Goal: Task Accomplishment & Management: Manage account settings

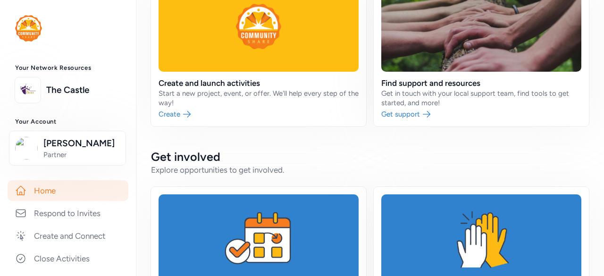
scroll to position [122, 0]
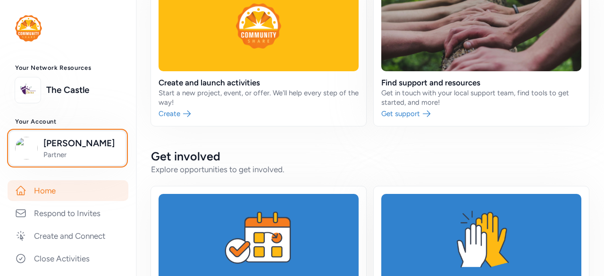
click at [27, 147] on img "button" at bounding box center [26, 148] width 23 height 23
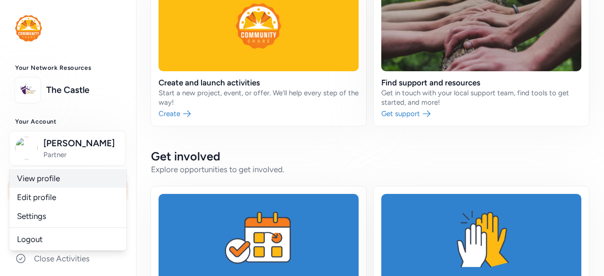
click at [33, 181] on link "View profile" at bounding box center [67, 178] width 117 height 19
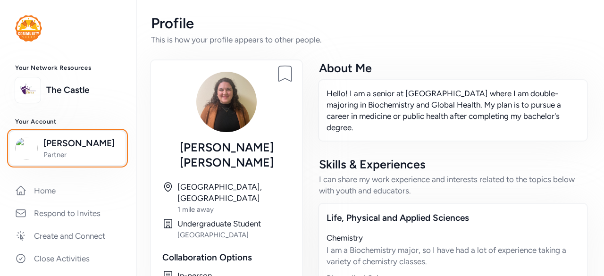
click at [23, 154] on img "button" at bounding box center [26, 148] width 23 height 23
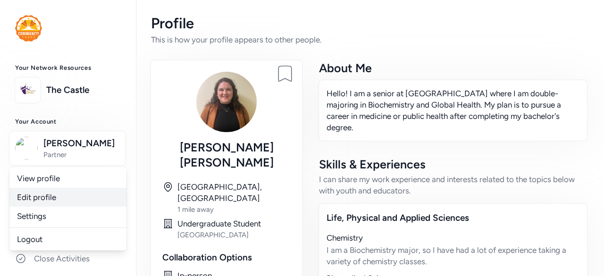
click at [40, 196] on link "Edit profile" at bounding box center [67, 197] width 117 height 19
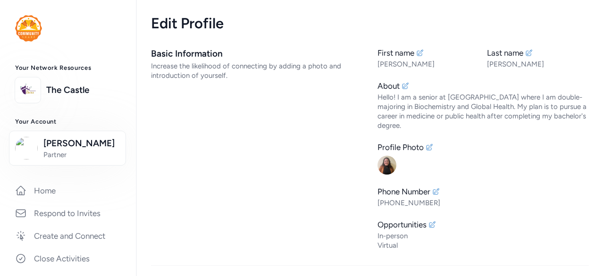
click at [385, 167] on img at bounding box center [387, 165] width 19 height 19
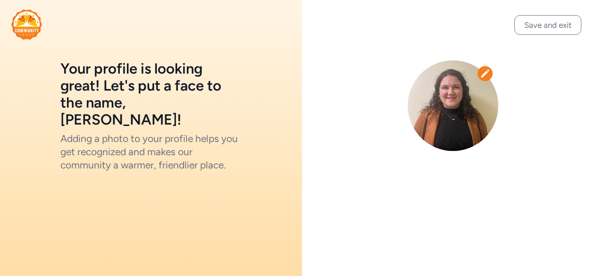
click at [484, 75] on icon at bounding box center [485, 73] width 8 height 8
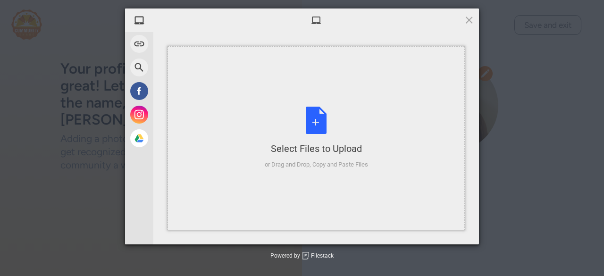
click at [294, 108] on div "Select Files to Upload or Drag and Drop, Copy and Paste Files" at bounding box center [316, 138] width 103 height 63
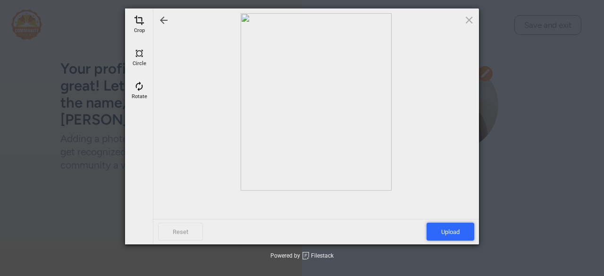
click at [451, 225] on span "Upload" at bounding box center [451, 232] width 48 height 18
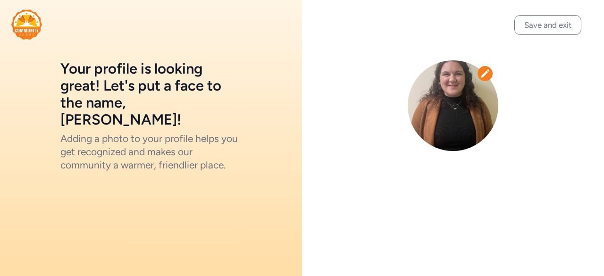
click at [482, 73] on icon at bounding box center [484, 73] width 9 height 9
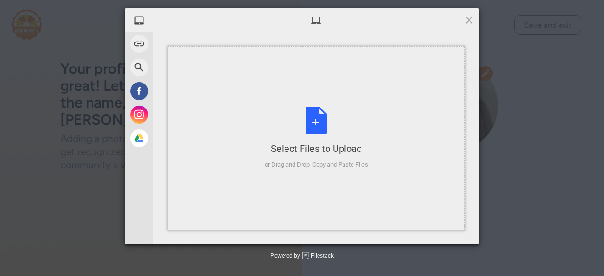
click at [311, 127] on div "Select Files to Upload or Drag and Drop, Copy and Paste Files" at bounding box center [316, 138] width 103 height 63
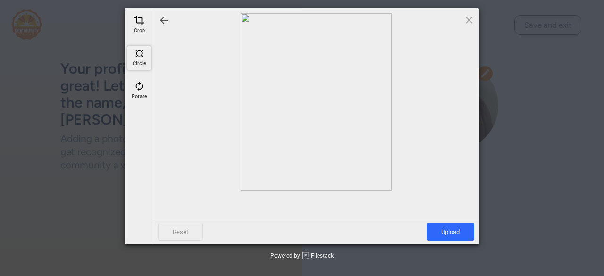
click at [137, 56] on span at bounding box center [139, 53] width 10 height 10
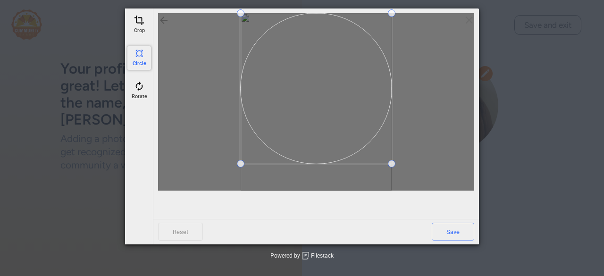
click at [323, 80] on span at bounding box center [316, 88] width 151 height 151
click at [387, 159] on span at bounding box center [386, 158] width 8 height 8
click at [250, 151] on span at bounding box center [251, 148] width 8 height 8
click at [456, 229] on span "Save" at bounding box center [453, 232] width 42 height 18
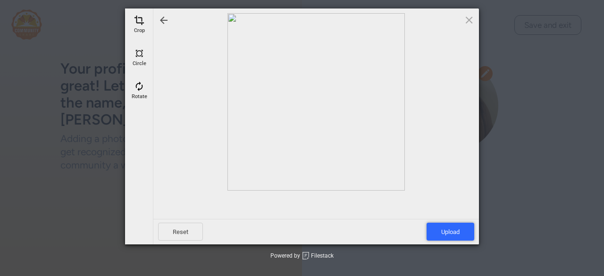
click at [451, 231] on span "Upload" at bounding box center [451, 232] width 48 height 18
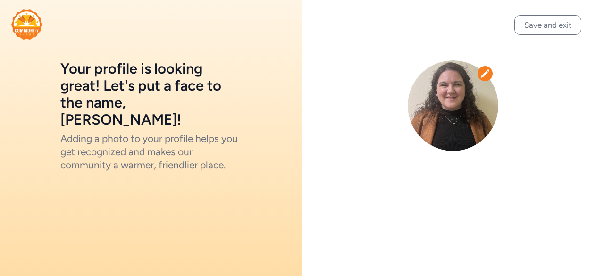
click at [534, 29] on button "Save and exit" at bounding box center [547, 25] width 67 height 20
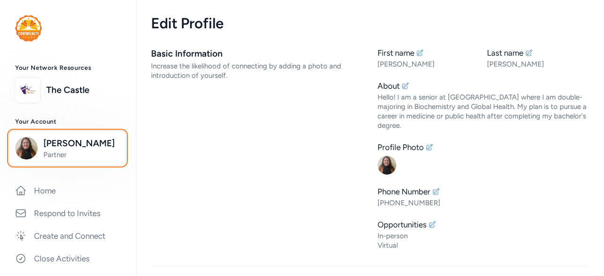
click at [66, 135] on button "[PERSON_NAME] Partner" at bounding box center [67, 148] width 117 height 35
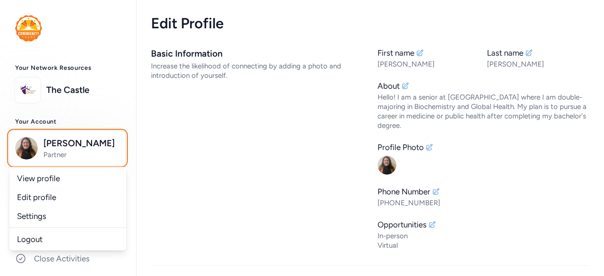
click at [66, 135] on button "[PERSON_NAME] Partner" at bounding box center [67, 148] width 117 height 35
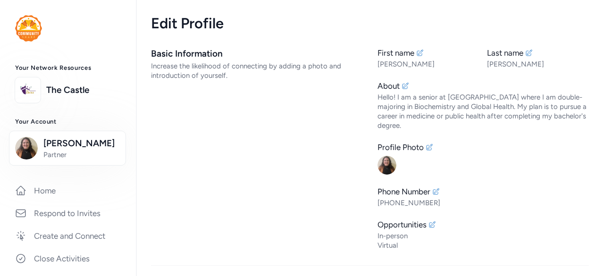
click at [47, 181] on link "Home" at bounding box center [68, 190] width 121 height 21
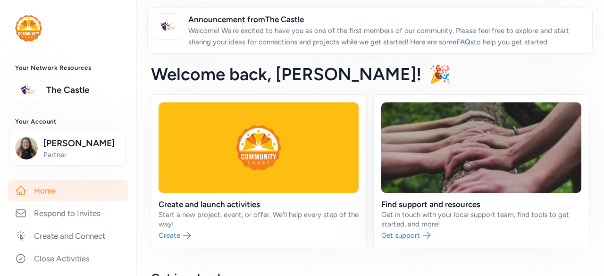
scroll to position [53, 0]
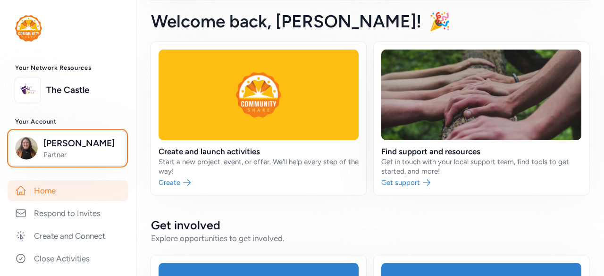
click at [27, 143] on img "button" at bounding box center [26, 148] width 23 height 23
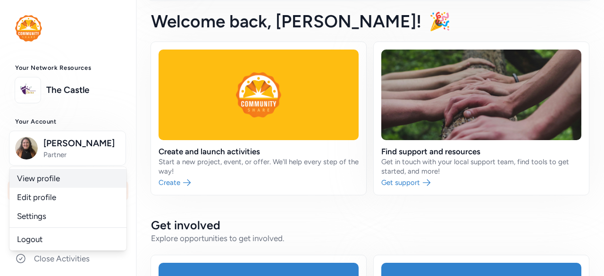
click at [41, 182] on link "View profile" at bounding box center [67, 178] width 117 height 19
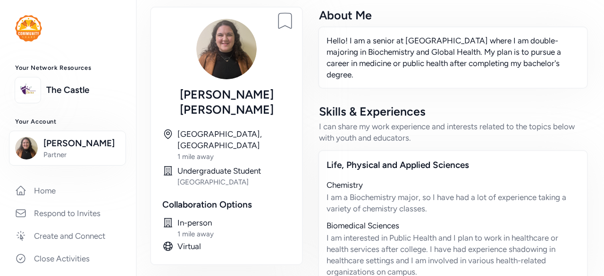
click at [234, 53] on img at bounding box center [226, 49] width 60 height 60
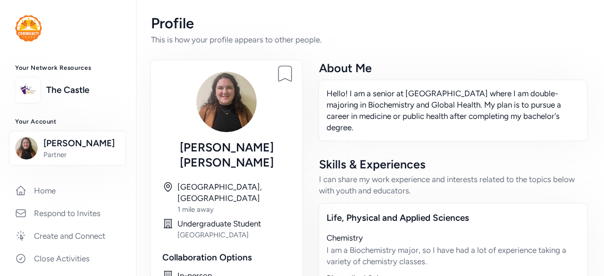
click at [34, 190] on link "Home" at bounding box center [68, 190] width 121 height 21
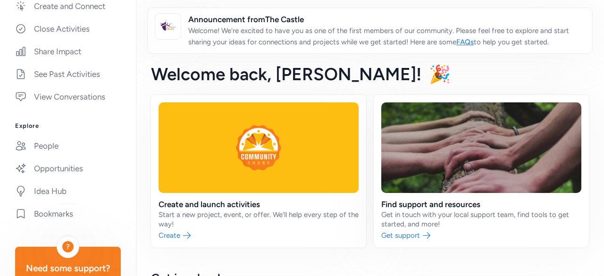
scroll to position [235, 0]
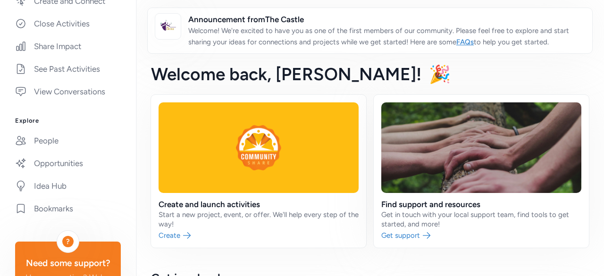
click at [65, 168] on link "Opportunities" at bounding box center [68, 163] width 121 height 21
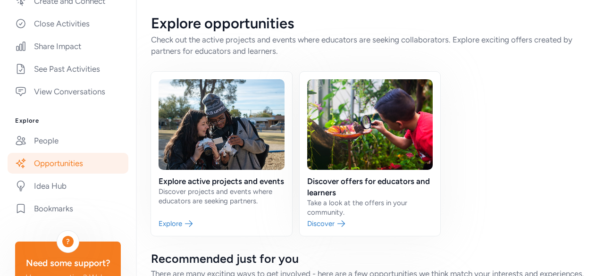
scroll to position [133, 0]
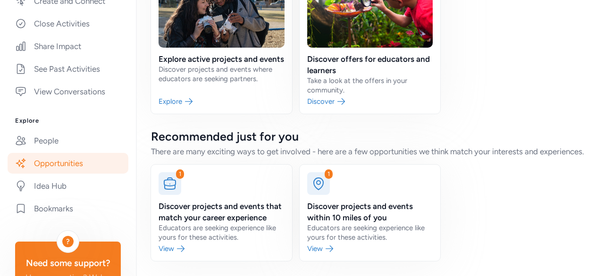
click at [195, 244] on link at bounding box center [221, 213] width 141 height 96
